Goal: Task Accomplishment & Management: Complete application form

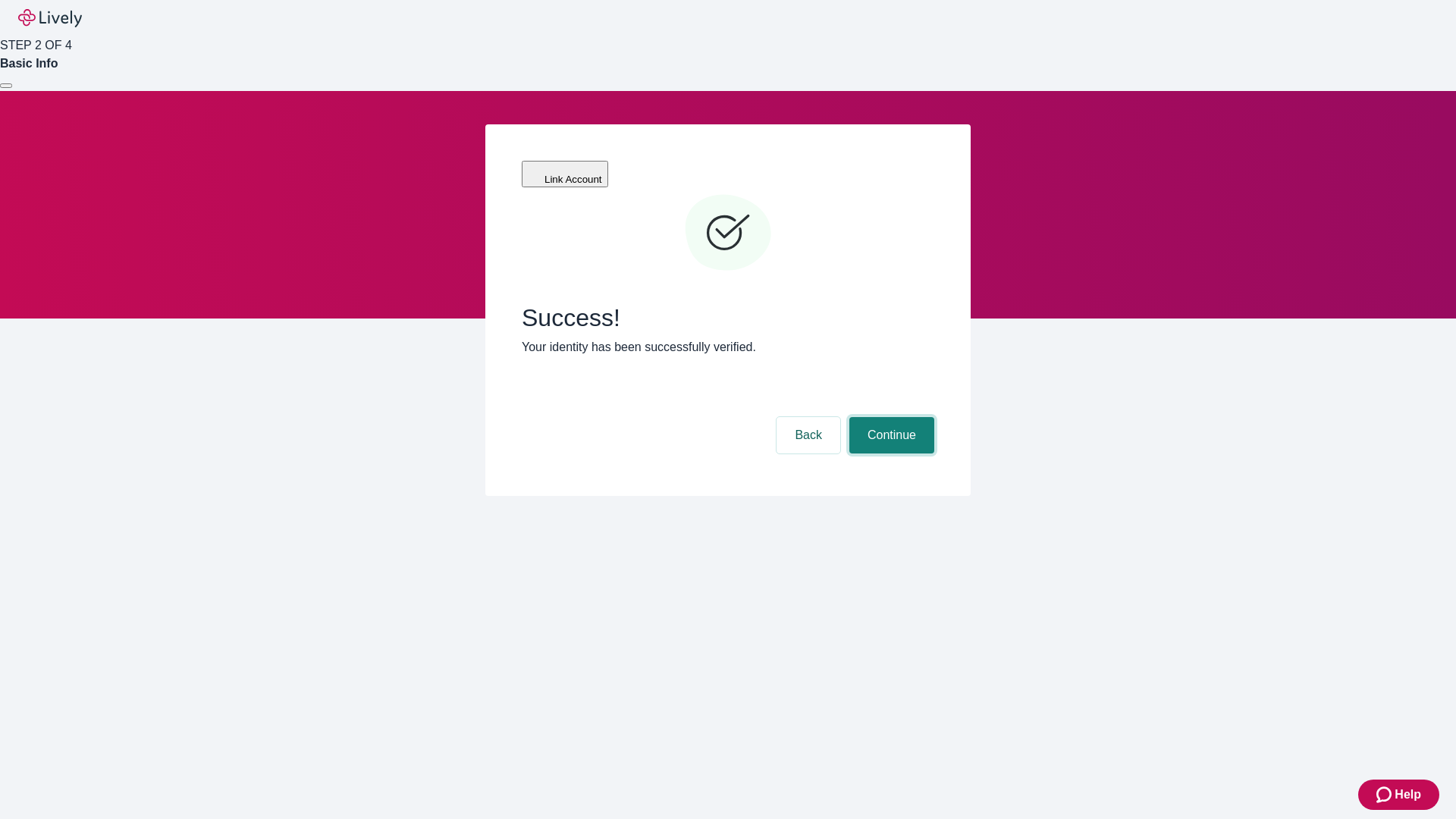
click at [889, 417] on button "Continue" at bounding box center [892, 436] width 85 height 37
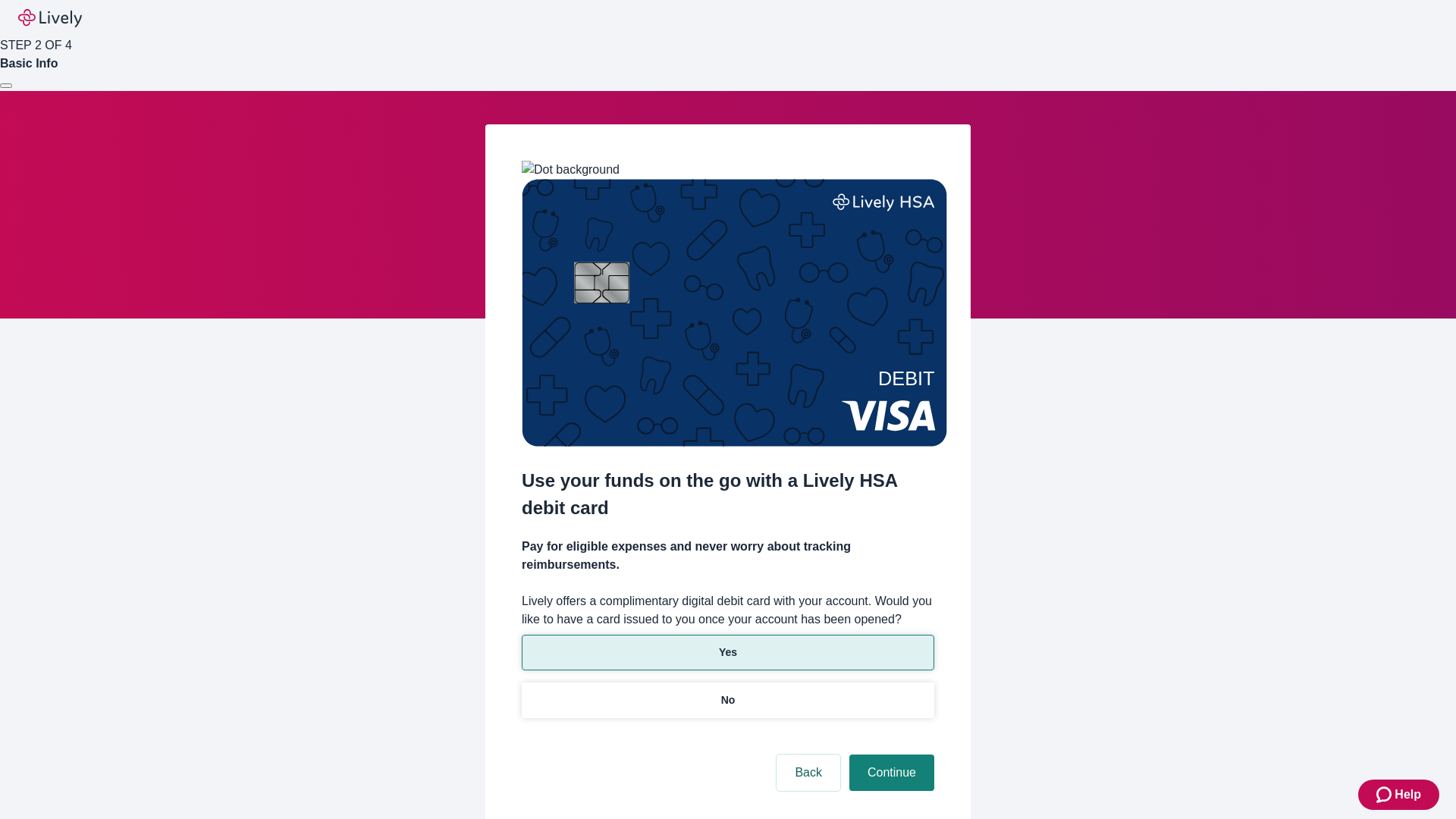
click at [727, 645] on p "Yes" at bounding box center [728, 652] width 18 height 16
click at [889, 755] on button "Continue" at bounding box center [892, 773] width 85 height 37
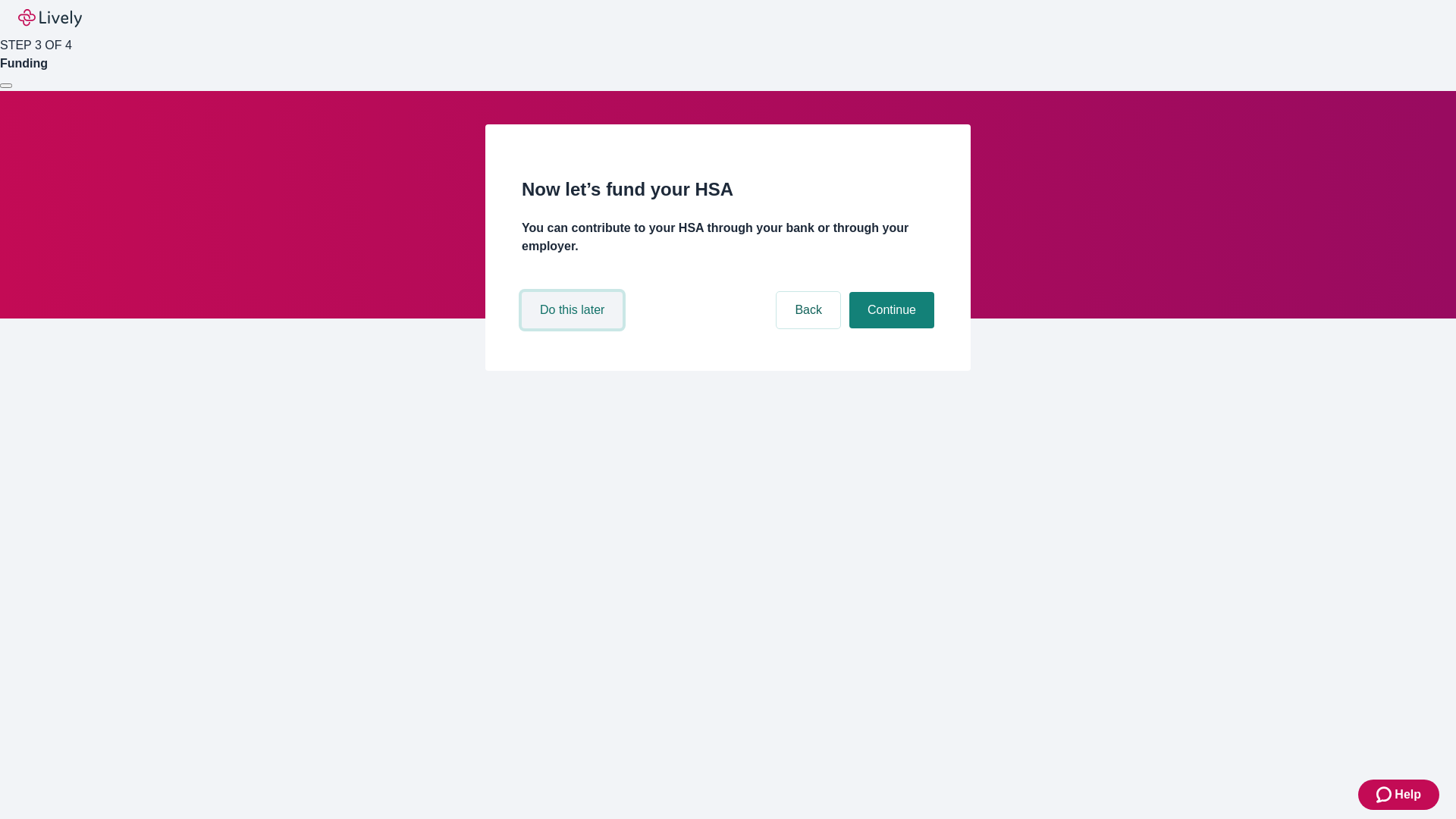
click at [574, 329] on button "Do this later" at bounding box center [572, 310] width 101 height 37
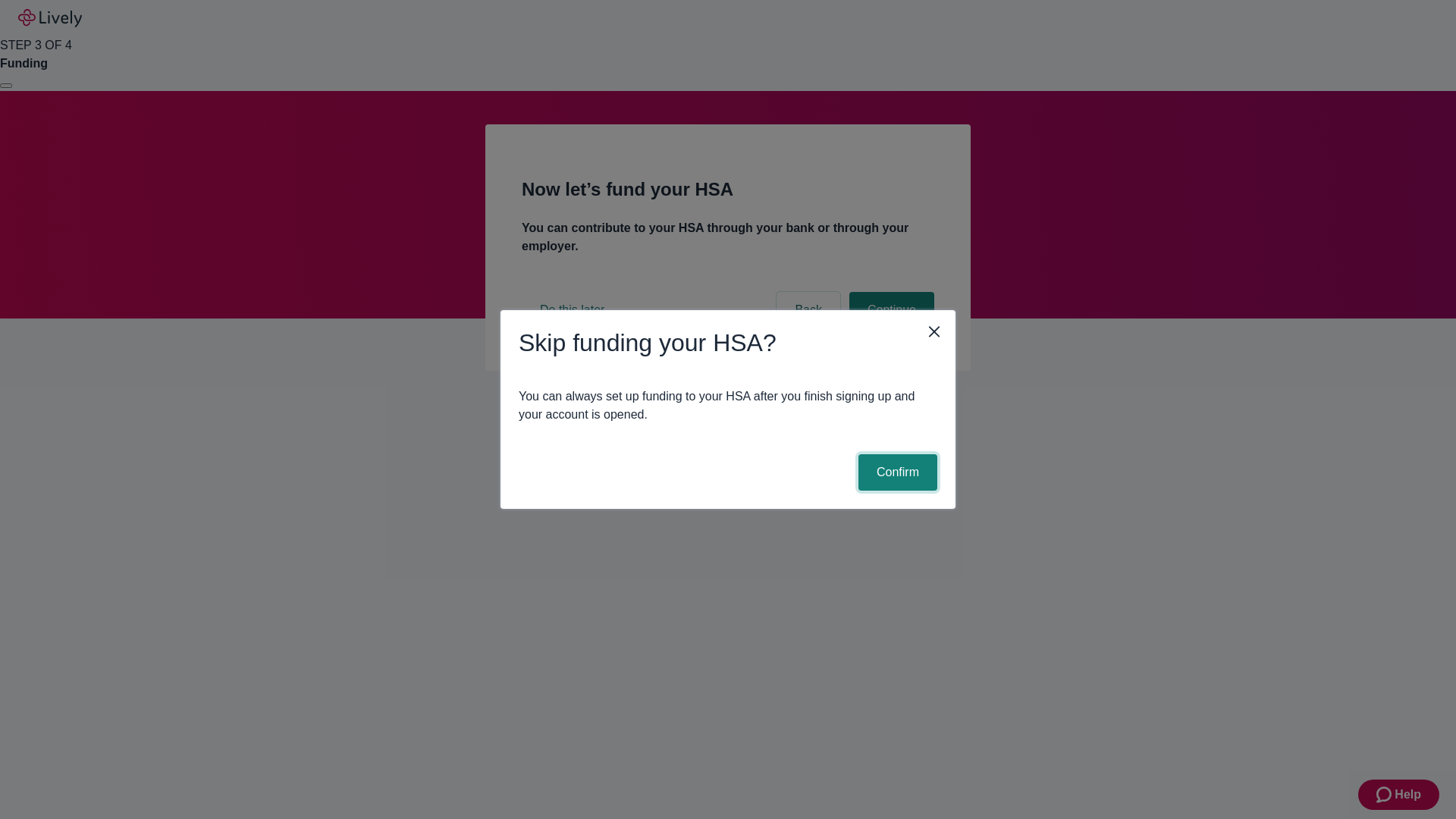
click at [895, 472] on button "Confirm" at bounding box center [897, 473] width 79 height 37
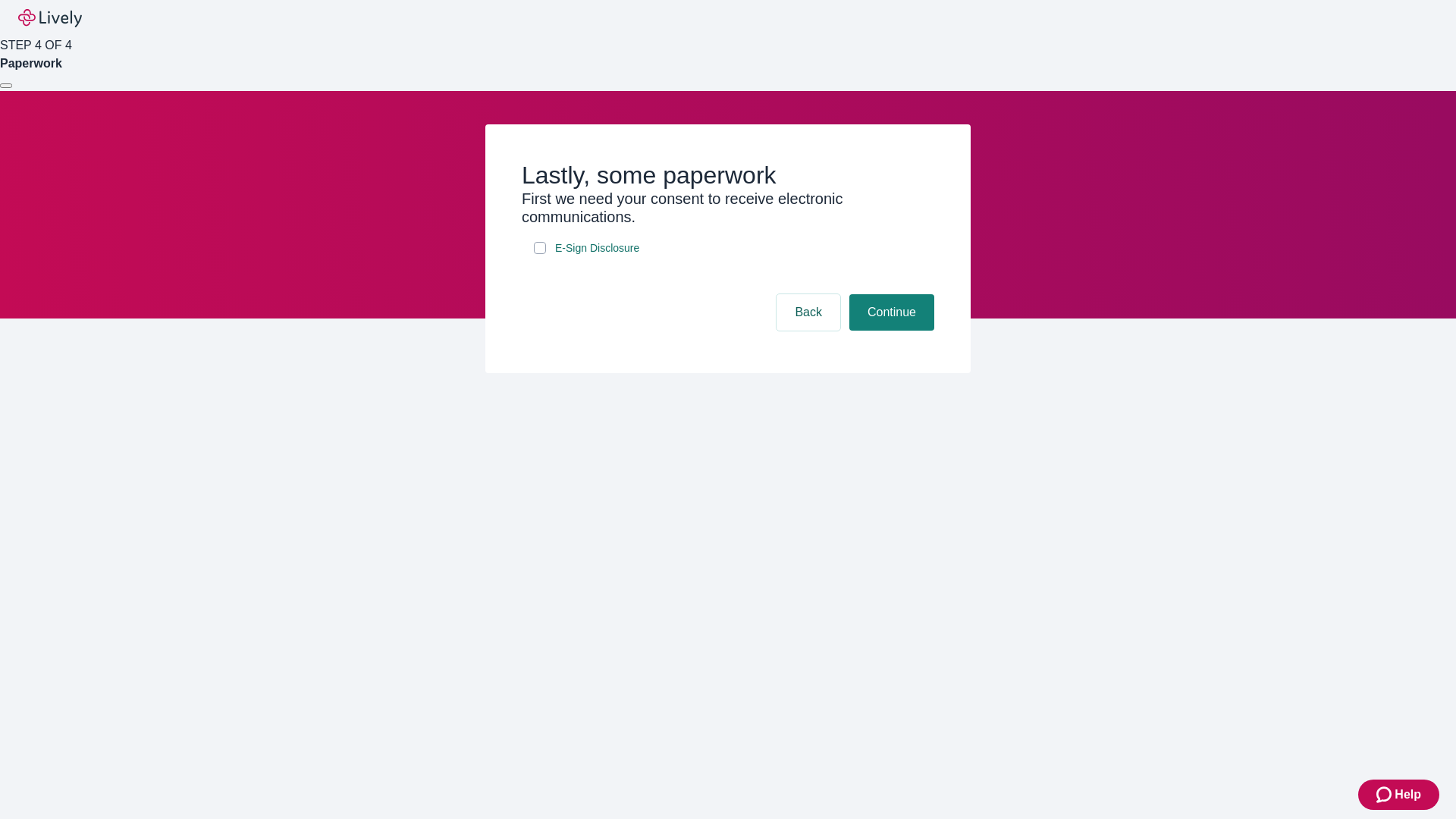
click at [540, 254] on input "E-Sign Disclosure" at bounding box center [540, 247] width 12 height 12
checkbox input "true"
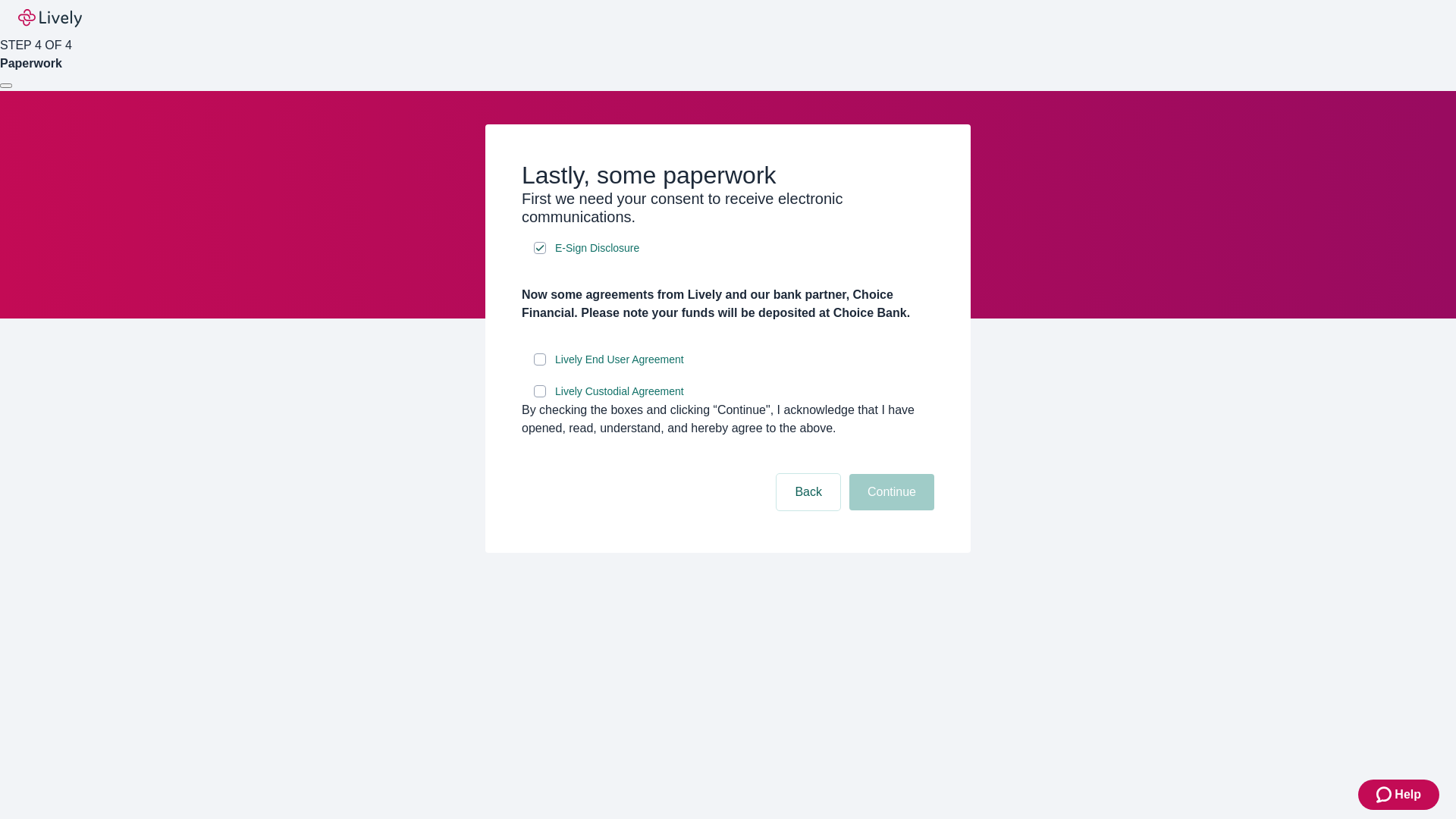
click at [540, 366] on input "Lively End User Agreement" at bounding box center [540, 359] width 12 height 12
checkbox input "true"
click at [540, 397] on input "Lively Custodial Agreement" at bounding box center [540, 391] width 12 height 12
checkbox input "true"
click at [889, 511] on button "Continue" at bounding box center [892, 492] width 85 height 37
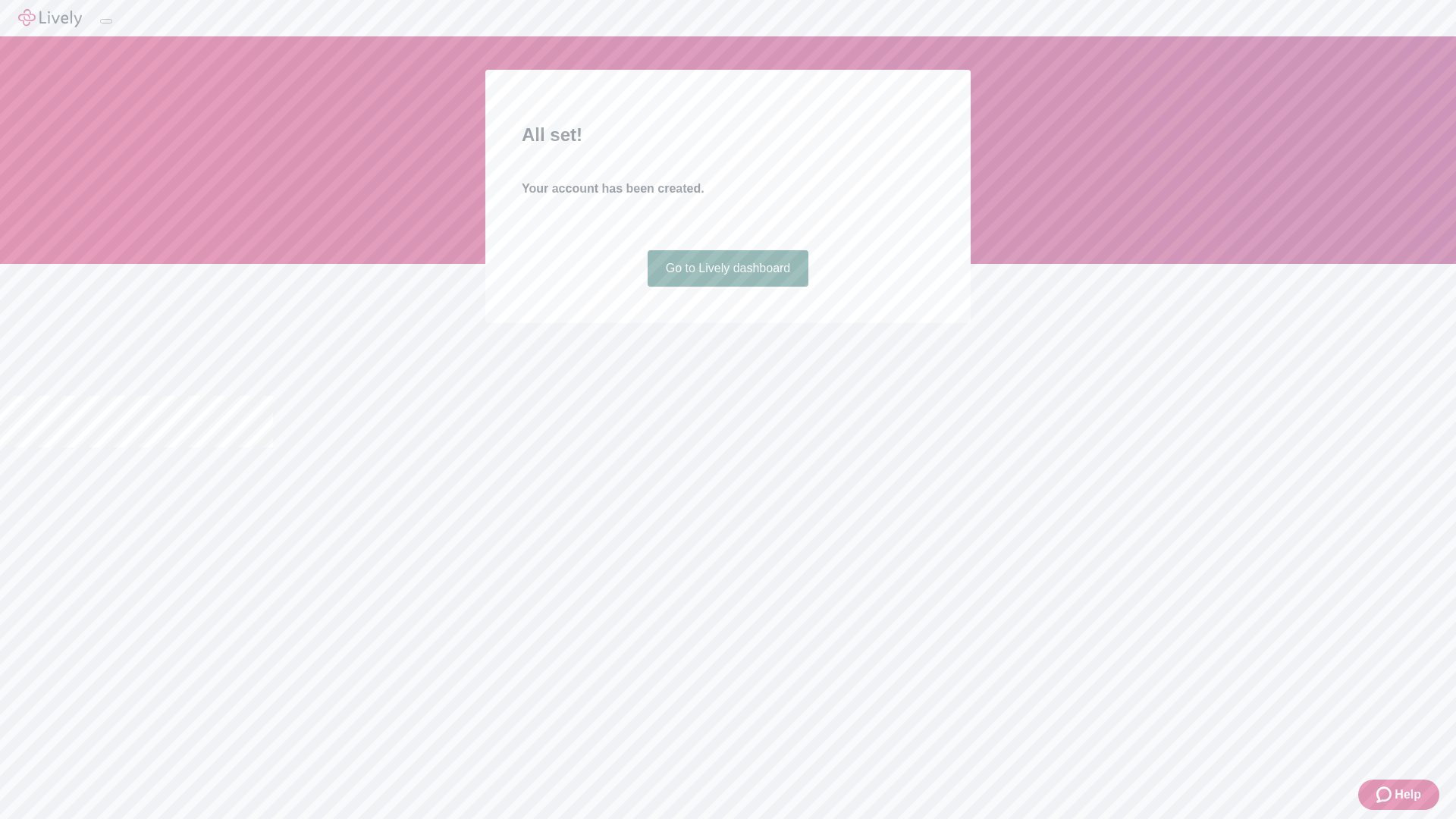
click at [727, 286] on link "Go to Lively dashboard" at bounding box center [728, 269] width 162 height 37
